Goal: Task Accomplishment & Management: Use online tool/utility

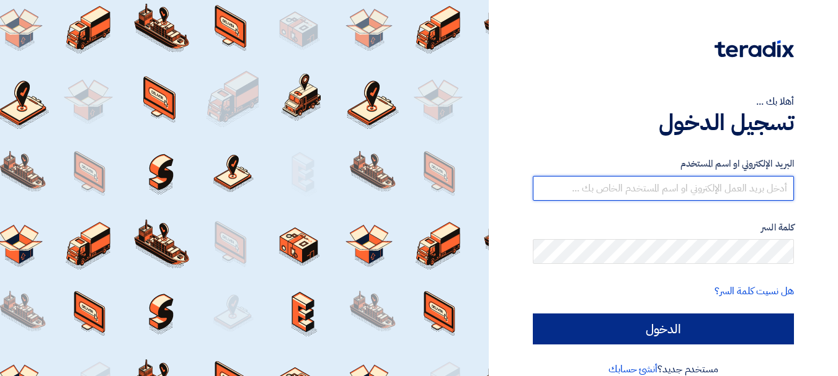
type input "[EMAIL_ADDRESS][DOMAIN_NAME]"
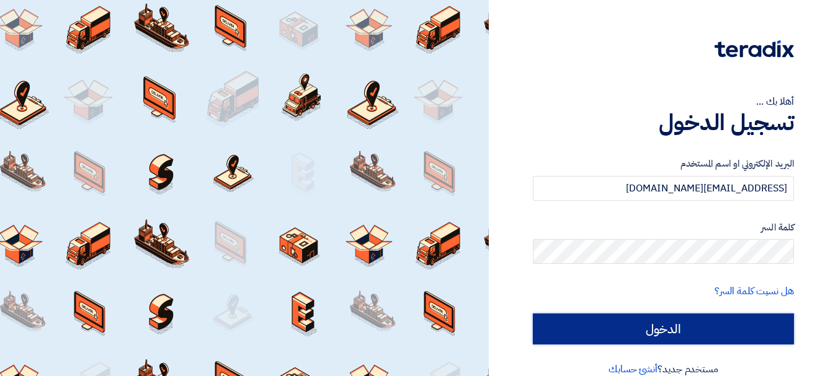
click at [593, 321] on input "الدخول" at bounding box center [663, 329] width 261 height 31
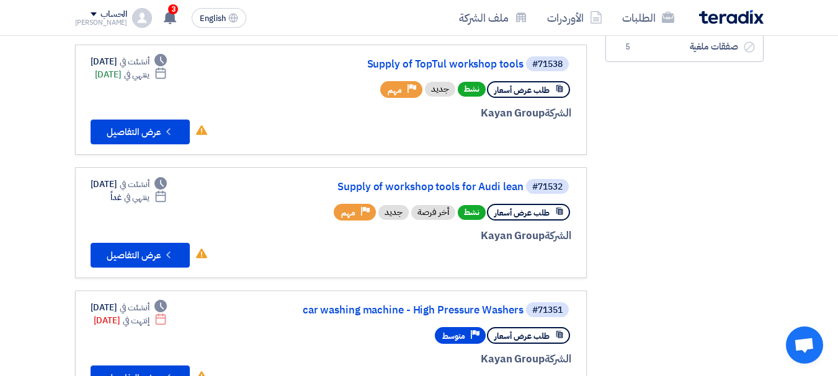
scroll to position [228, 0]
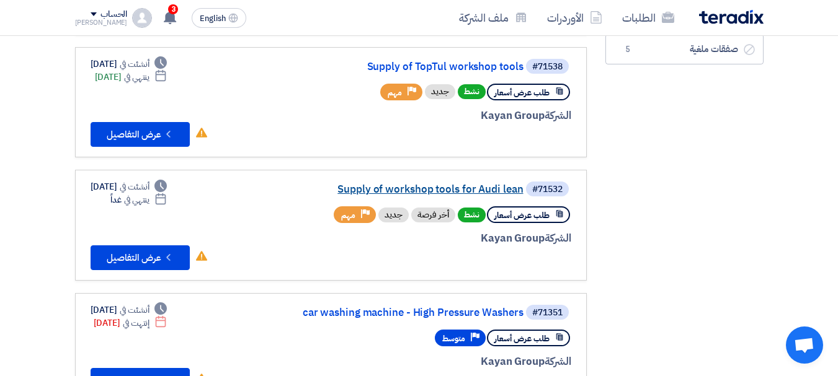
click at [474, 185] on link "Supply of workshop tools for Audi lean" at bounding box center [399, 189] width 248 height 11
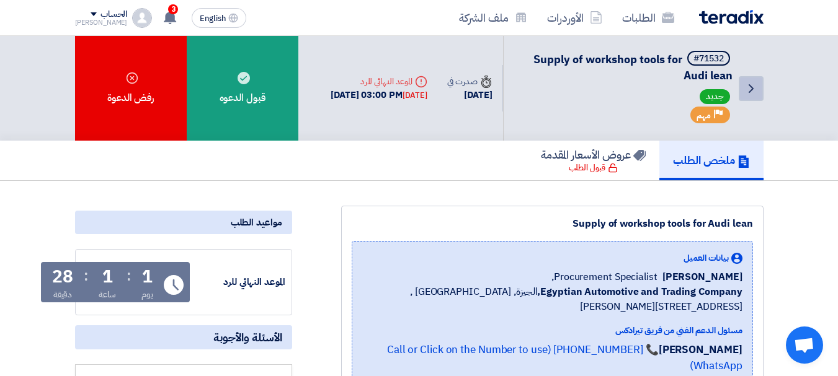
click at [756, 86] on icon "Back" at bounding box center [750, 88] width 15 height 15
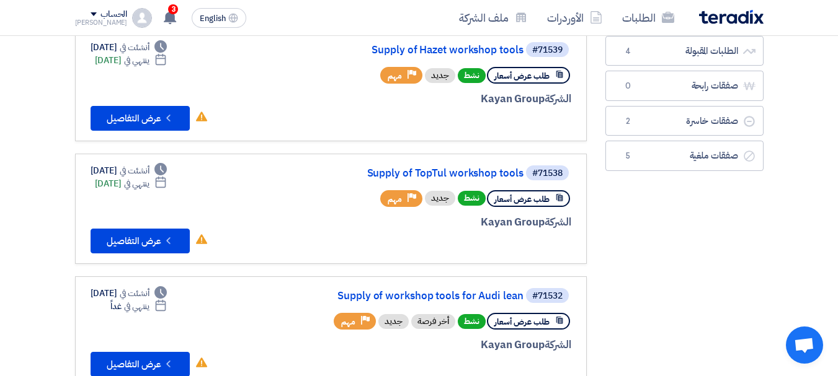
scroll to position [132, 0]
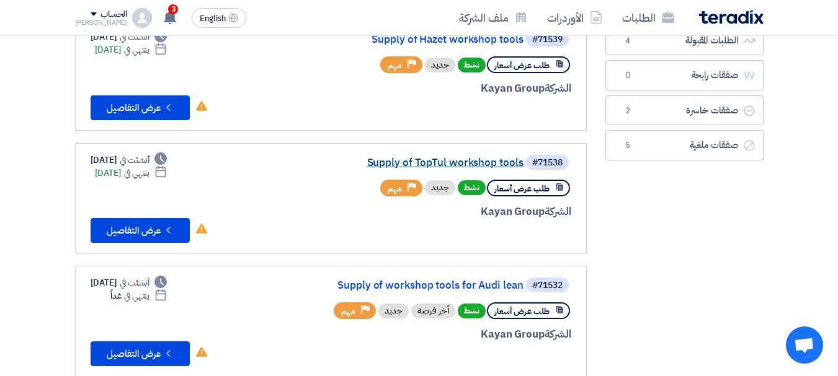
click at [456, 157] on link "Supply of TopTul workshop tools" at bounding box center [399, 162] width 248 height 11
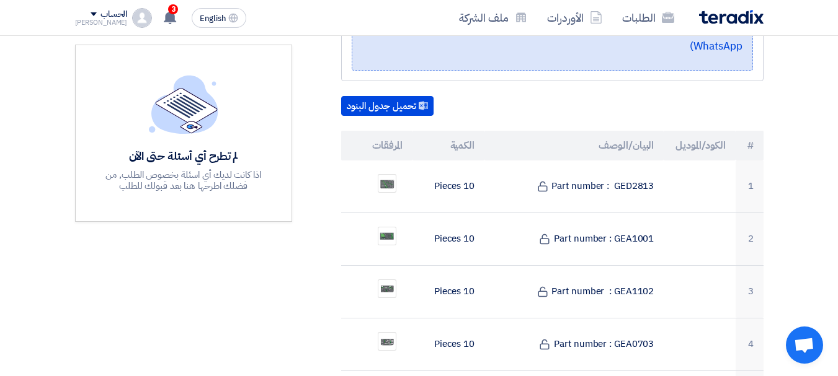
scroll to position [316, 0]
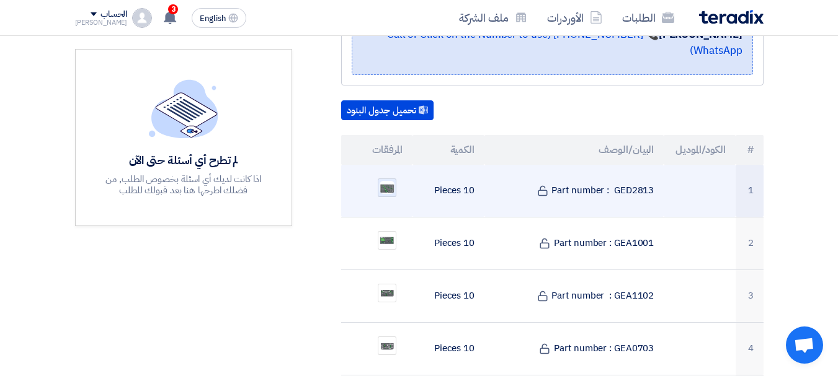
click at [383, 180] on img at bounding box center [386, 188] width 17 height 16
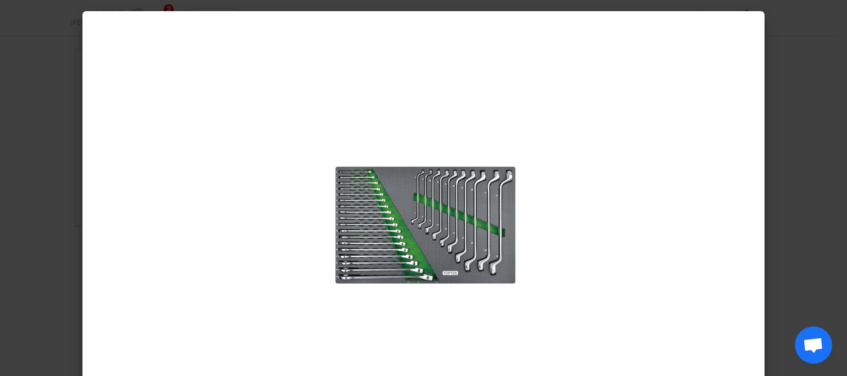
click at [796, 213] on modal-container at bounding box center [423, 188] width 847 height 376
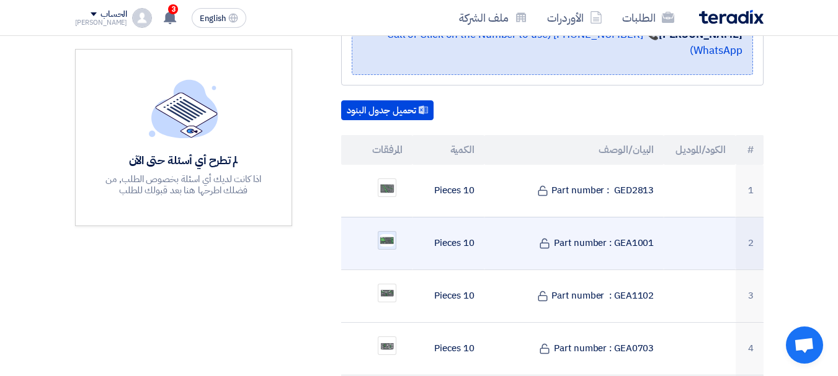
click at [384, 233] on img at bounding box center [386, 240] width 17 height 15
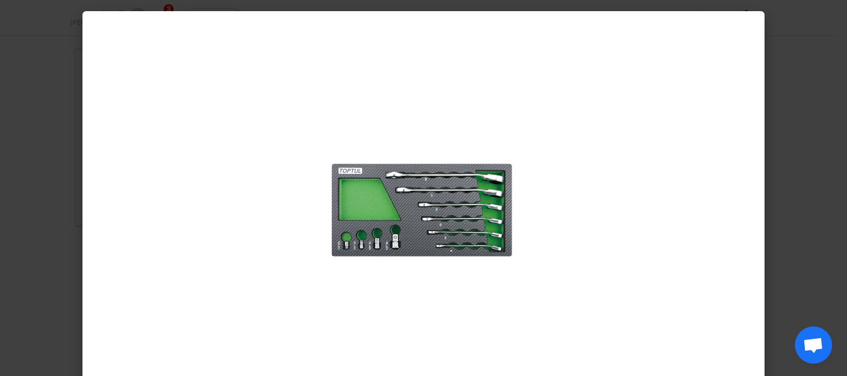
click at [810, 205] on modal-container at bounding box center [423, 188] width 847 height 376
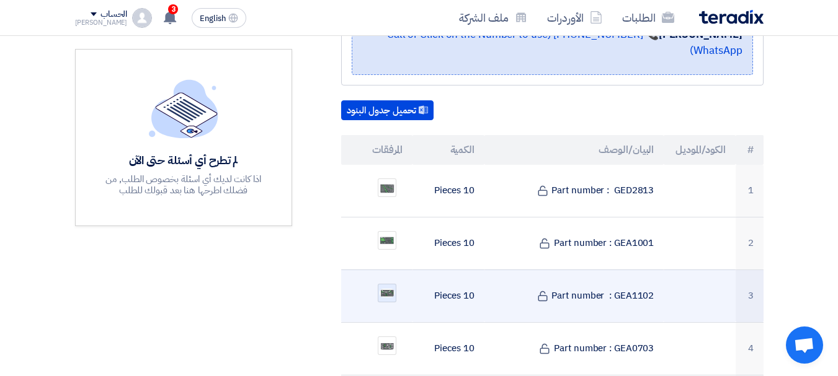
click at [392, 288] on img at bounding box center [386, 293] width 17 height 11
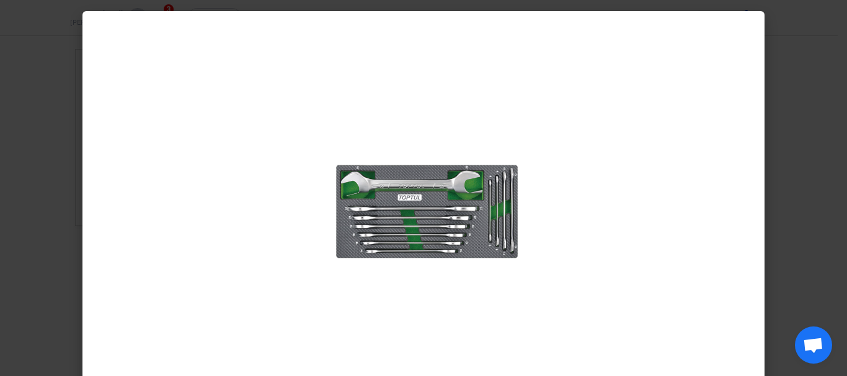
click at [802, 228] on modal-container at bounding box center [423, 188] width 847 height 376
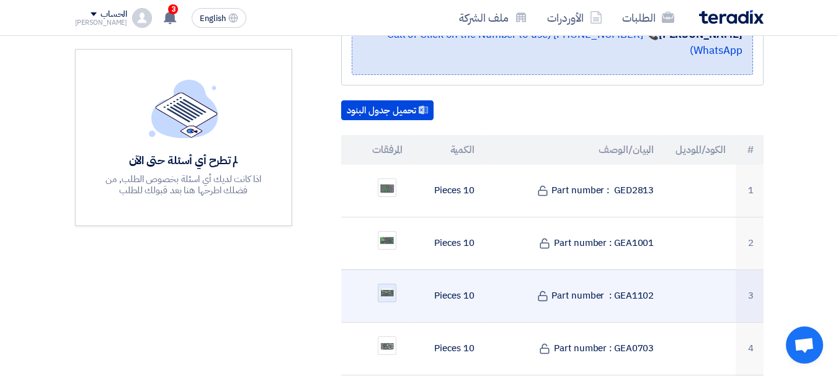
click at [384, 288] on img at bounding box center [386, 293] width 17 height 11
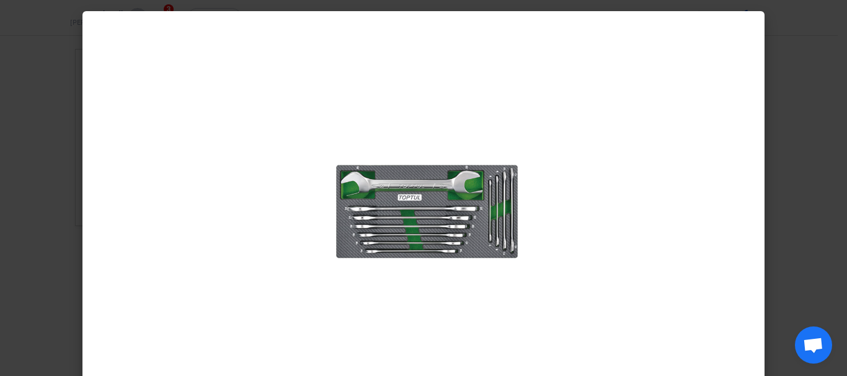
click at [787, 185] on modal-container at bounding box center [423, 188] width 847 height 376
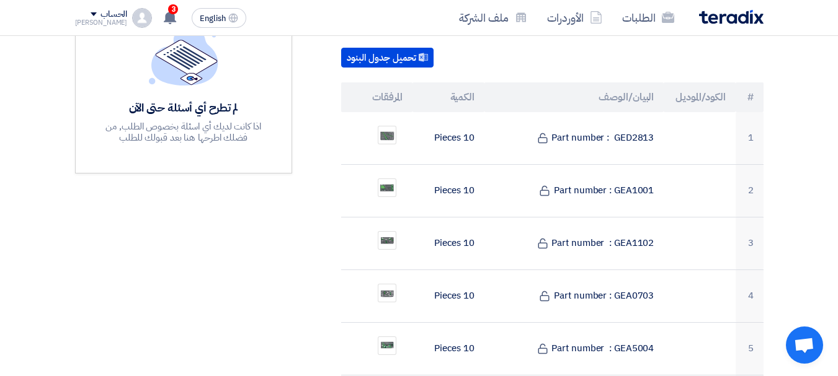
scroll to position [390, 0]
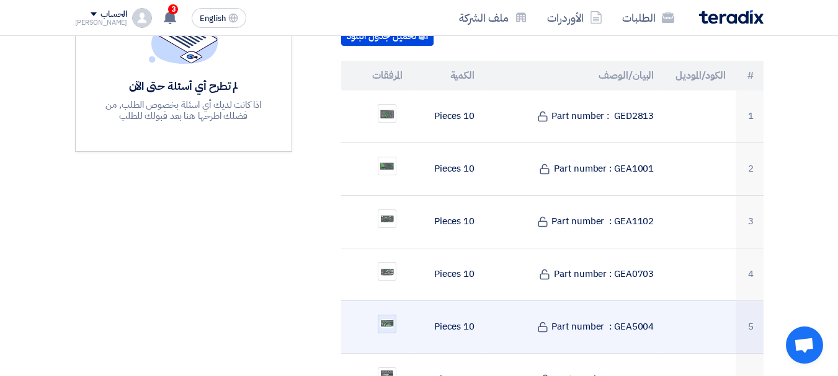
click at [384, 318] on img at bounding box center [386, 324] width 17 height 12
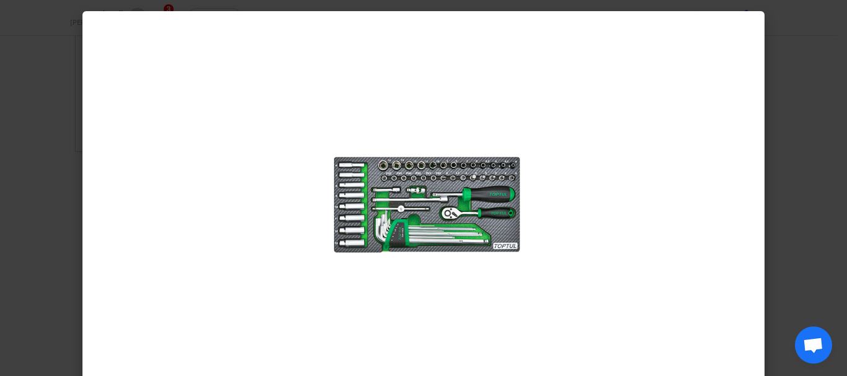
click at [806, 153] on modal-container at bounding box center [423, 188] width 847 height 376
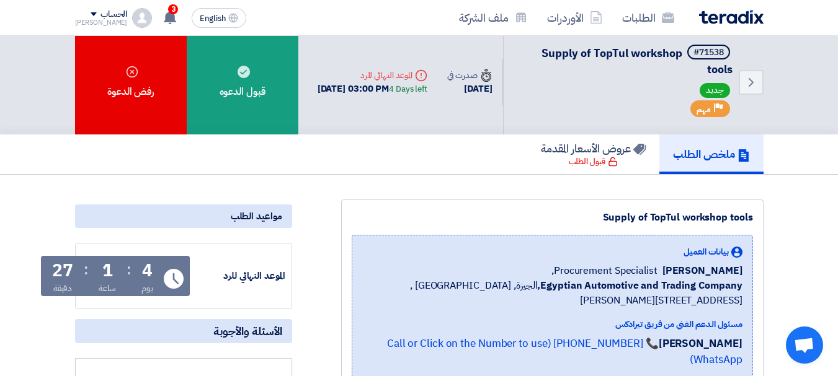
scroll to position [0, 0]
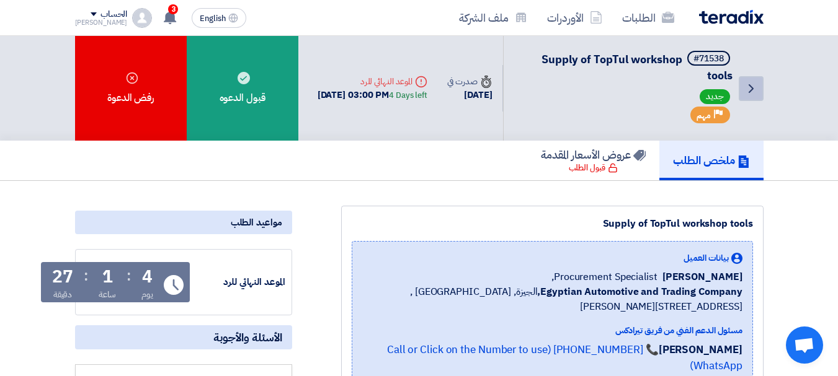
click at [758, 85] on icon "Back" at bounding box center [750, 88] width 15 height 15
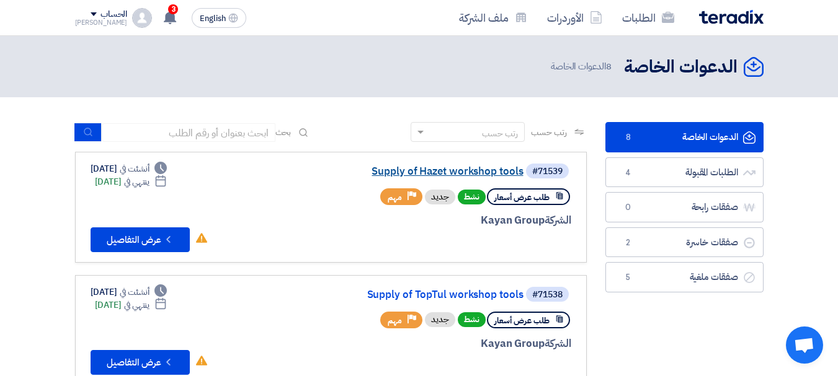
click at [435, 169] on link "Supply of Hazet workshop tools" at bounding box center [399, 171] width 248 height 11
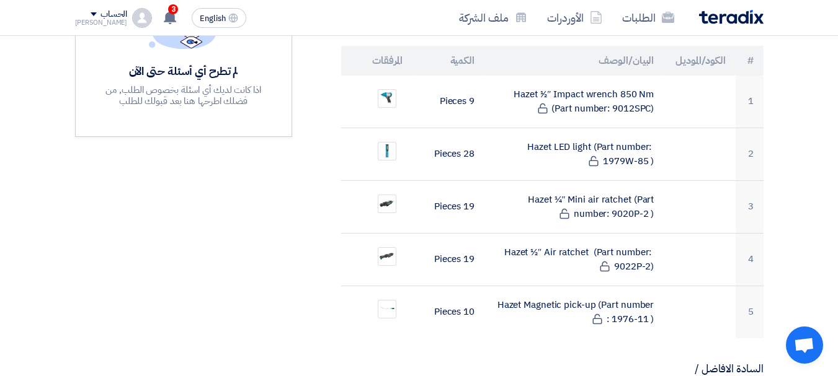
scroll to position [402, 0]
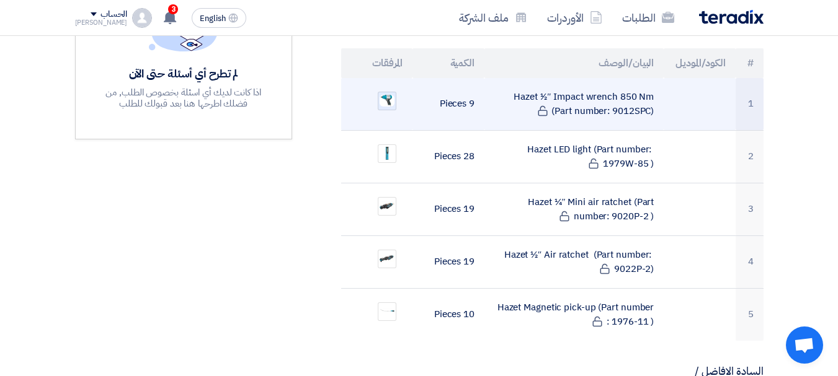
click at [387, 94] on img at bounding box center [386, 101] width 17 height 15
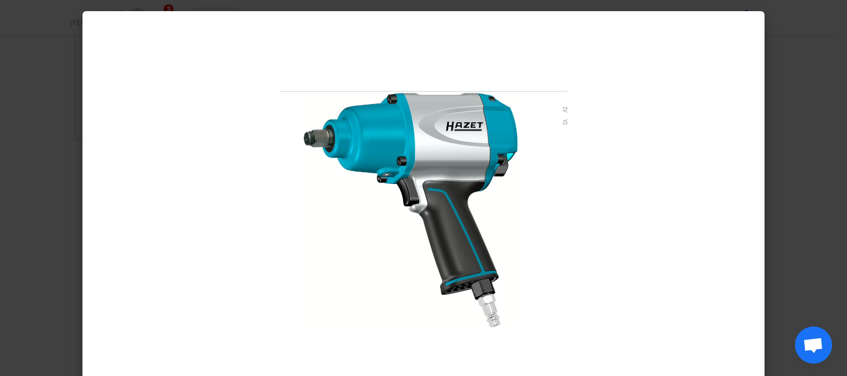
click at [815, 162] on modal-container at bounding box center [423, 188] width 847 height 376
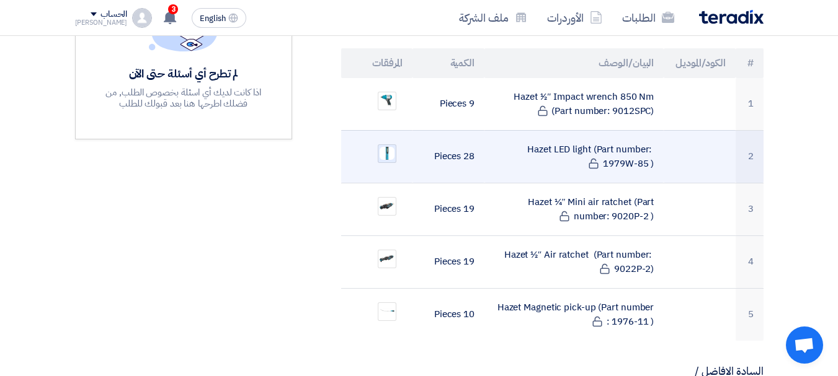
click at [387, 146] on img at bounding box center [386, 154] width 17 height 16
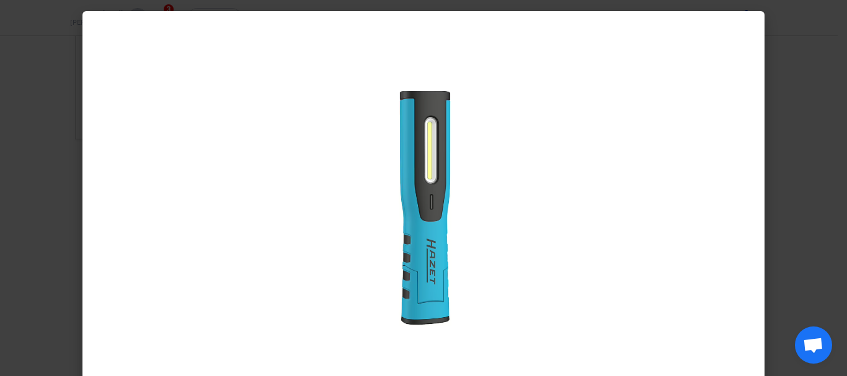
click at [826, 165] on modal-container at bounding box center [423, 188] width 847 height 376
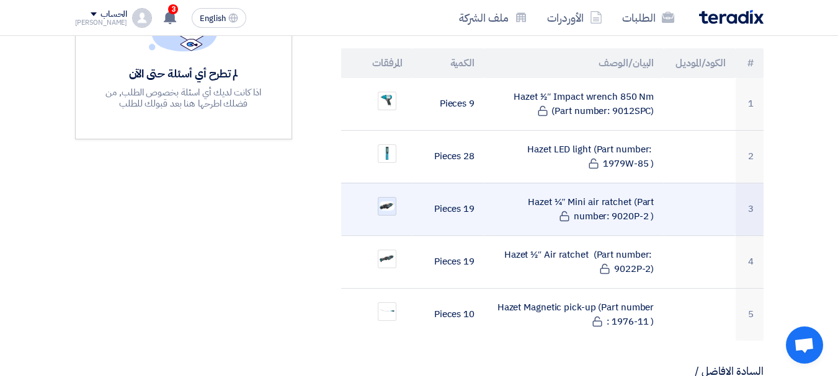
click at [387, 200] on img at bounding box center [386, 206] width 17 height 12
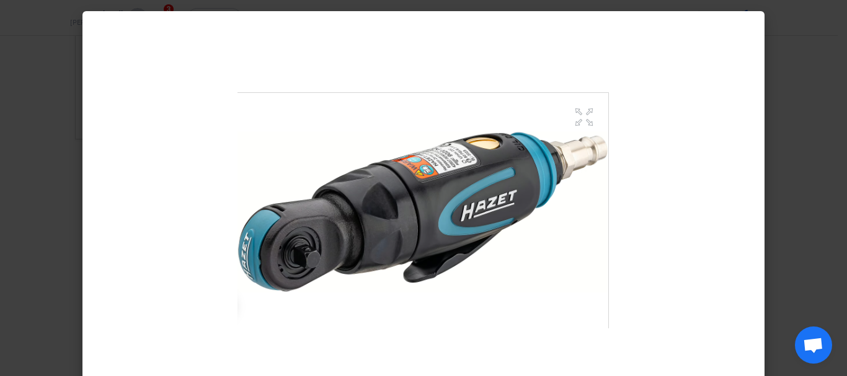
click at [803, 167] on modal-container at bounding box center [423, 188] width 847 height 376
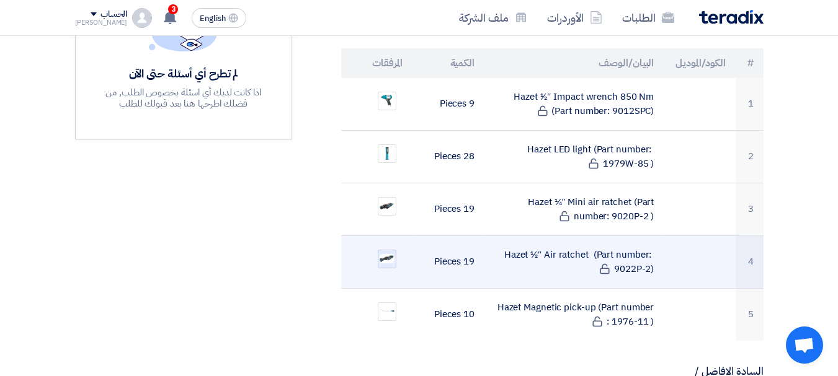
click at [386, 253] on img at bounding box center [386, 258] width 17 height 11
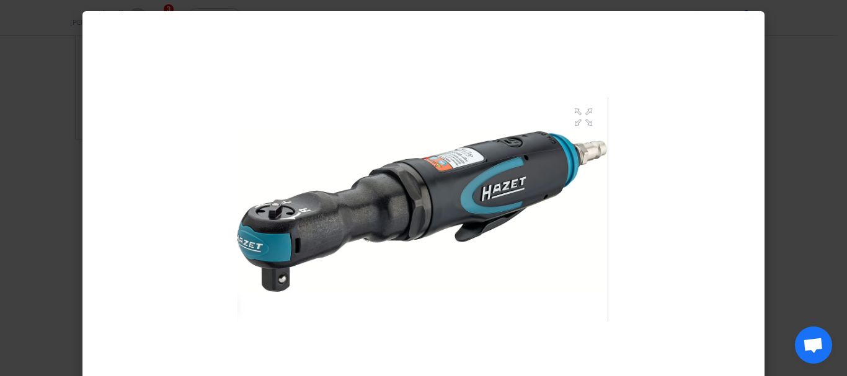
click at [783, 188] on modal-container at bounding box center [423, 188] width 847 height 376
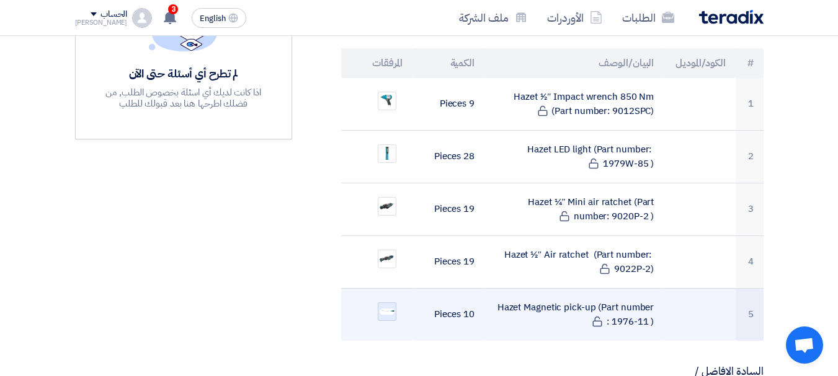
click at [386, 308] on img at bounding box center [386, 312] width 17 height 9
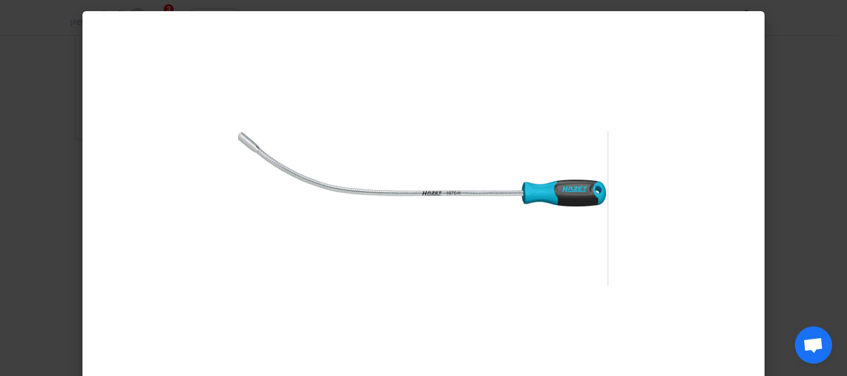
click at [813, 174] on modal-container at bounding box center [423, 188] width 847 height 376
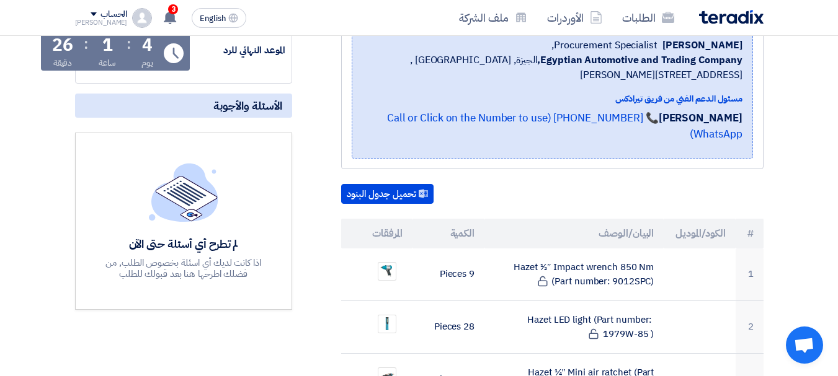
scroll to position [0, 0]
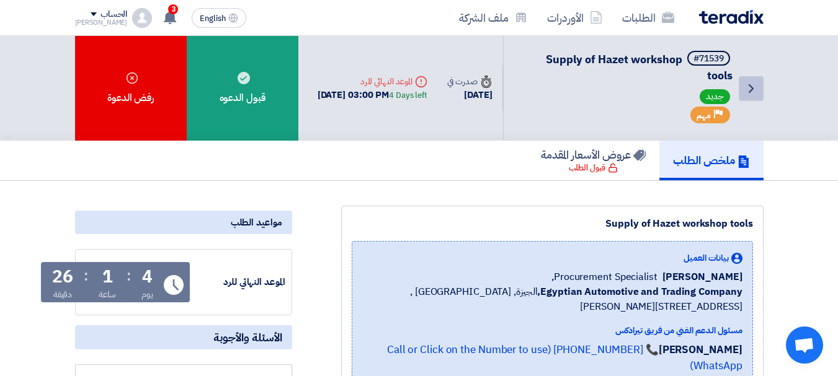
click at [750, 85] on icon "Back" at bounding box center [750, 88] width 15 height 15
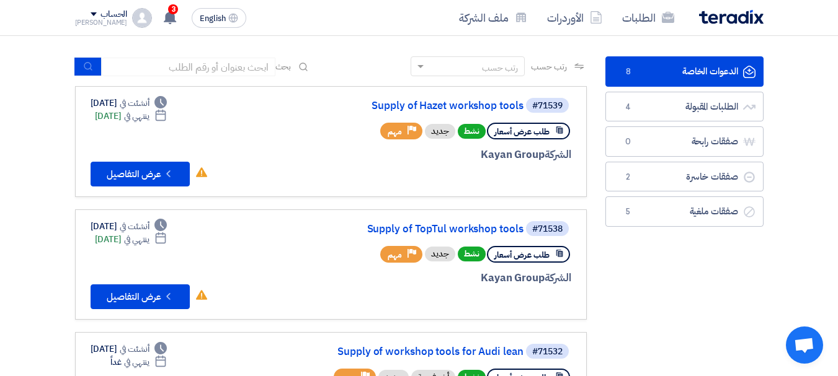
scroll to position [81, 0]
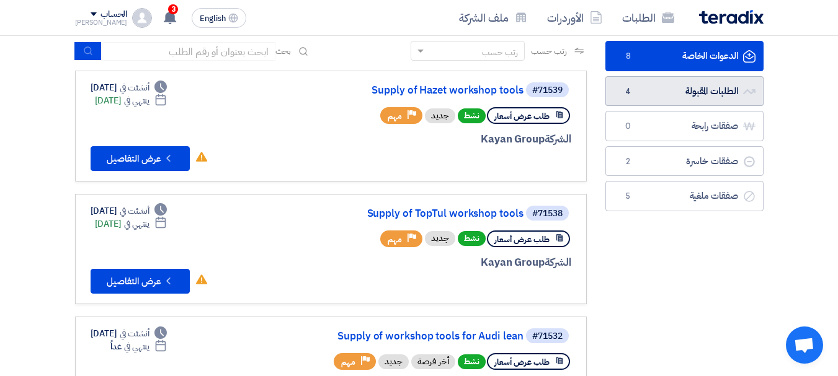
click at [689, 87] on link "الطلبات المقبولة الطلبات المقبولة 4" at bounding box center [684, 91] width 158 height 30
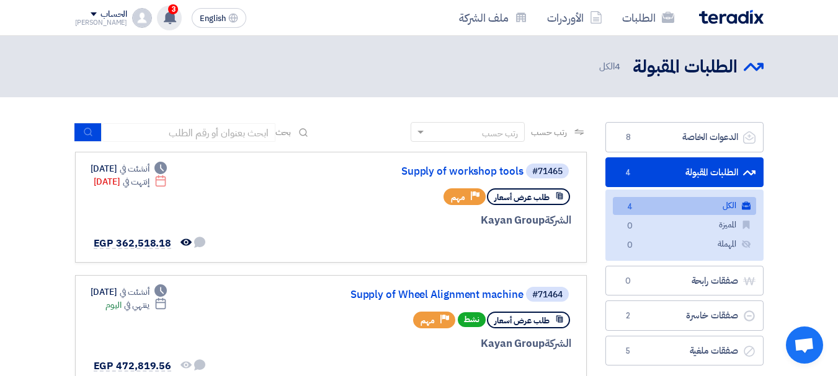
click at [168, 9] on span "3" at bounding box center [173, 9] width 10 height 10
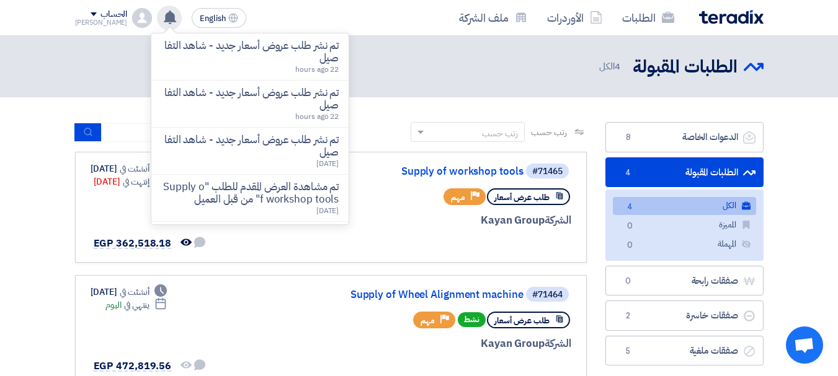
click at [164, 14] on use at bounding box center [170, 18] width 12 height 14
